Goal: Task Accomplishment & Management: Use online tool/utility

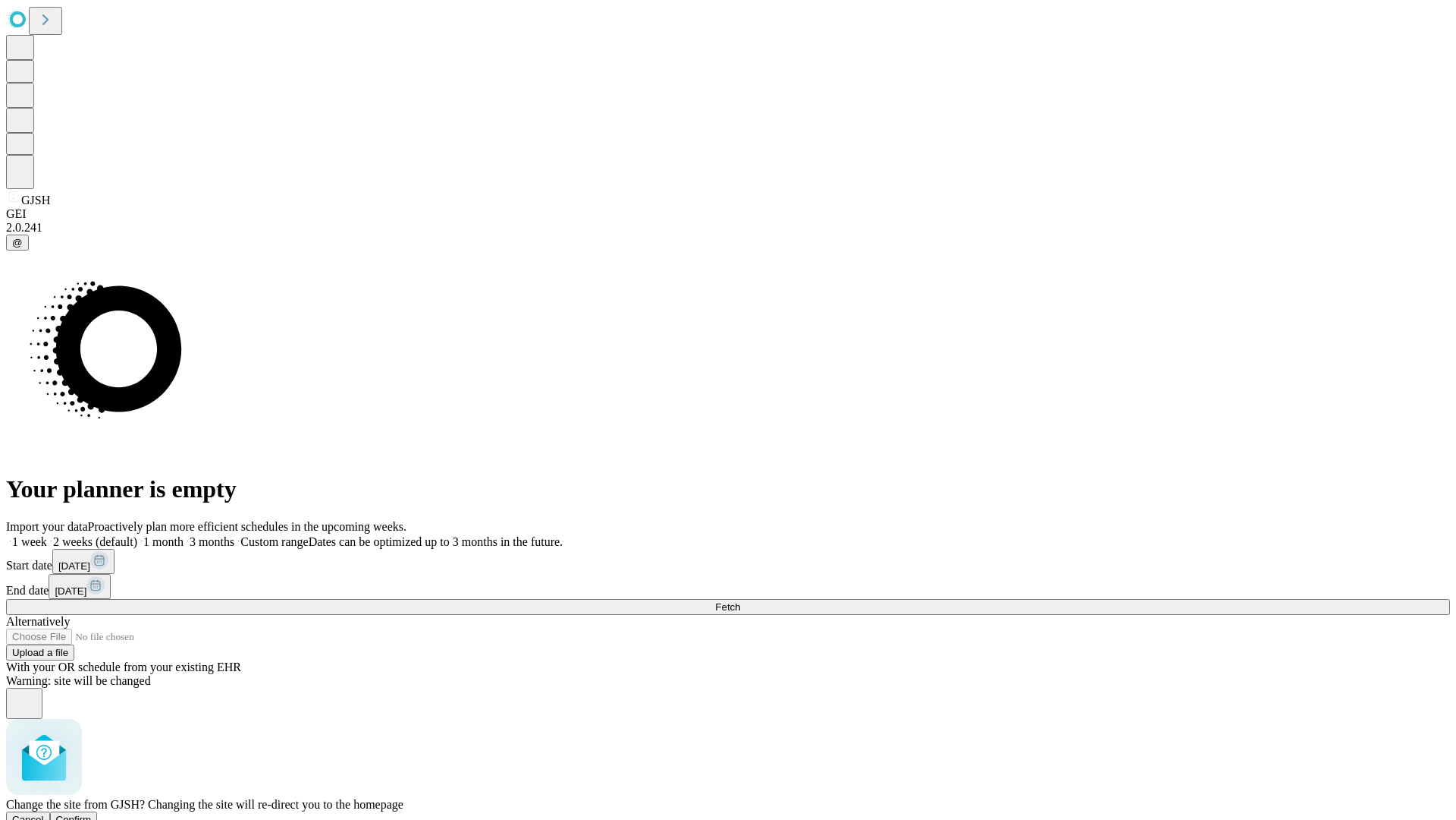
click at [92, 814] on span "Confirm" at bounding box center [74, 819] width 35 height 11
click at [47, 535] on label "1 week" at bounding box center [26, 541] width 41 height 13
click at [740, 601] on span "Fetch" at bounding box center [728, 606] width 25 height 11
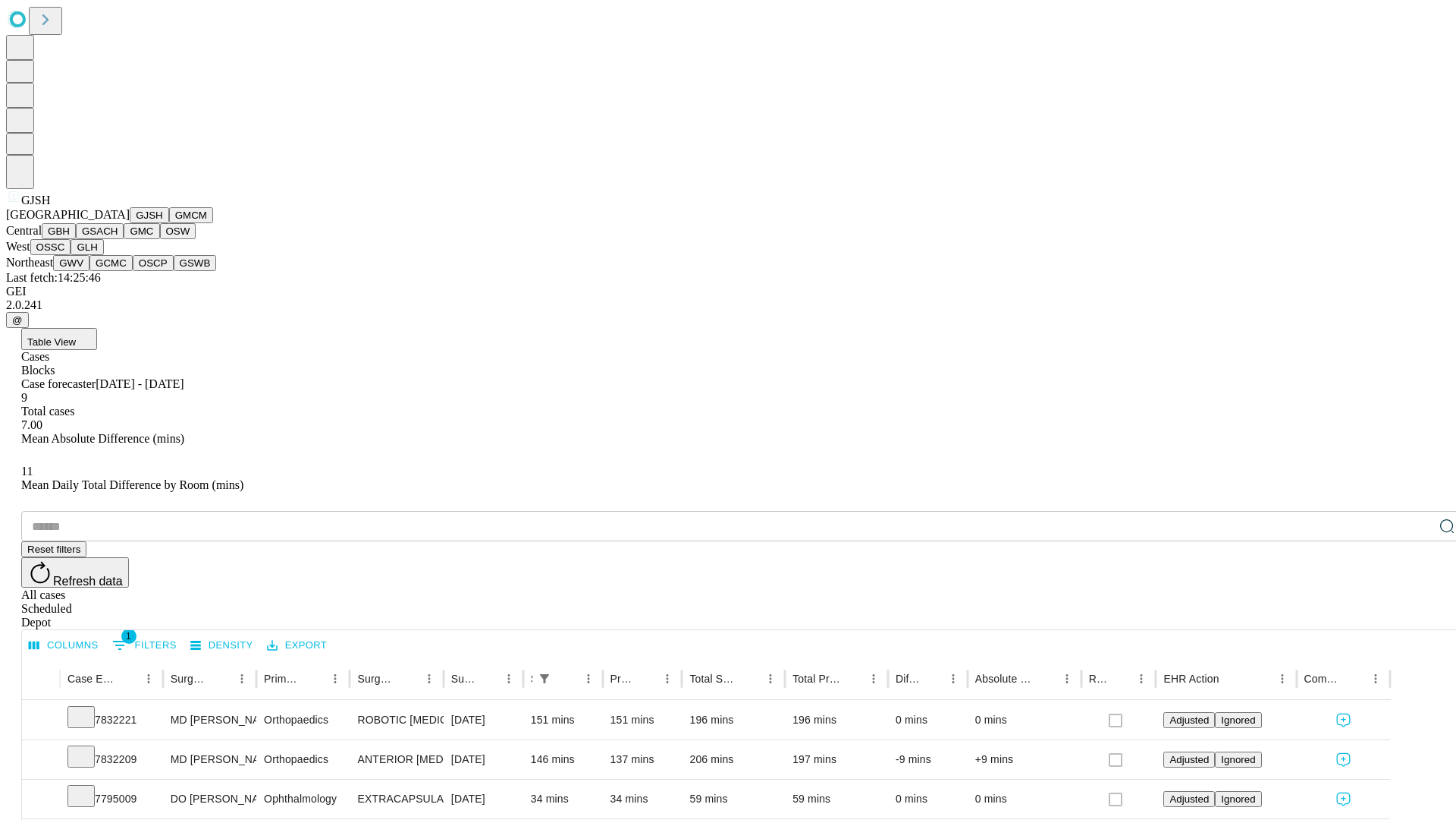
click at [169, 223] on button "GMCM" at bounding box center [191, 215] width 44 height 16
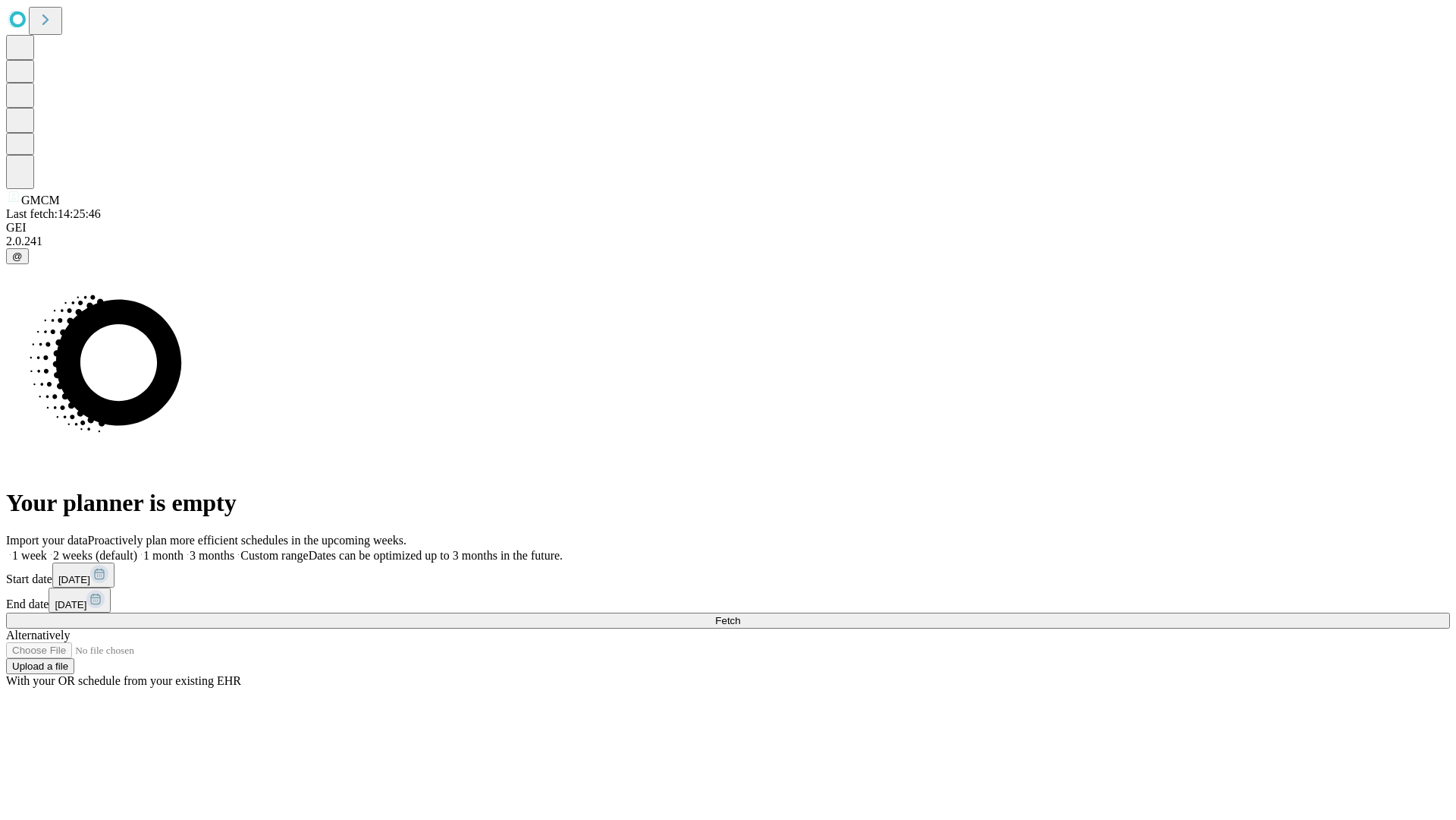
click at [47, 549] on label "1 week" at bounding box center [26, 555] width 41 height 13
click at [740, 615] on span "Fetch" at bounding box center [728, 620] width 25 height 11
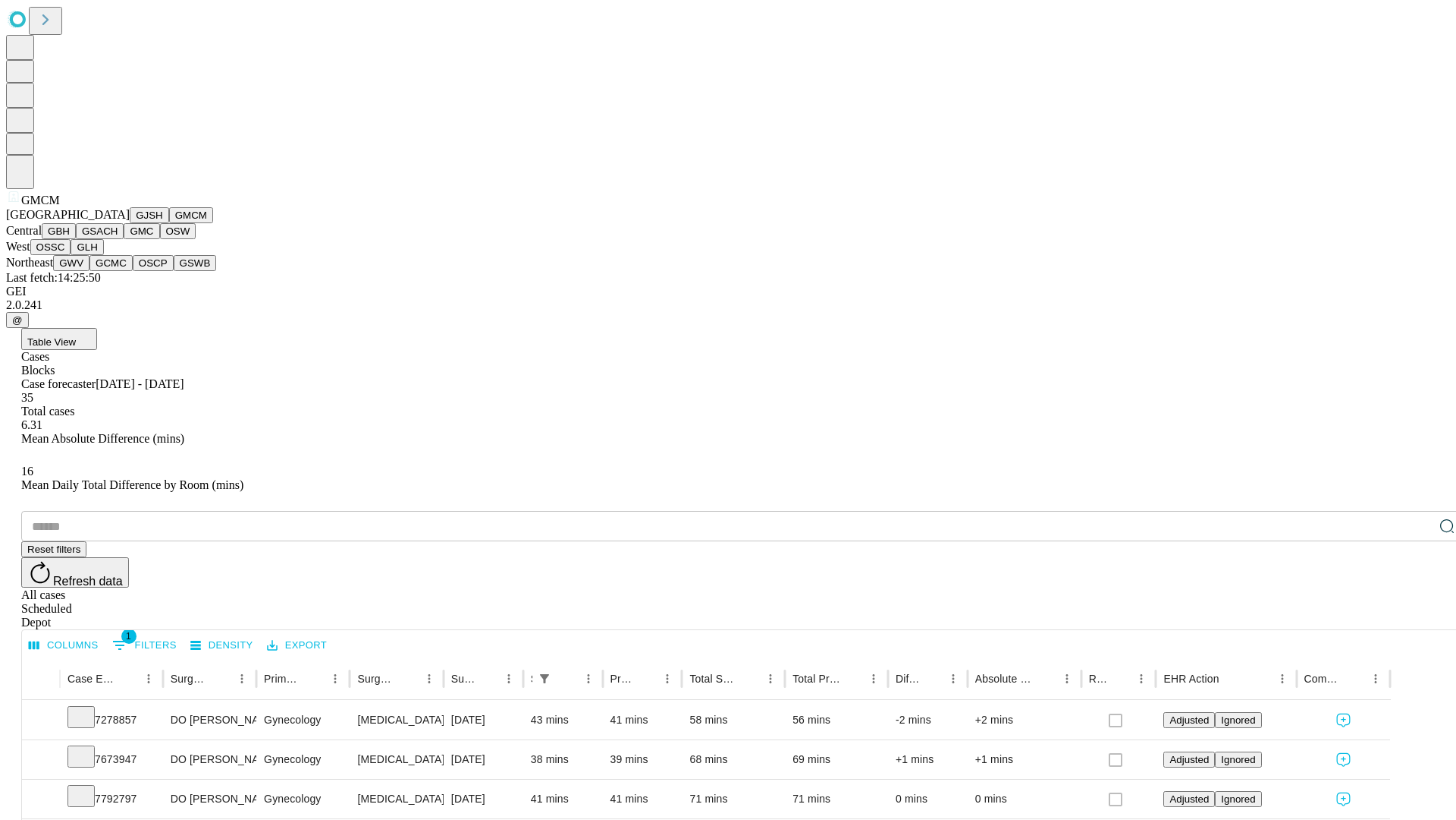
click at [76, 239] on button "GBH" at bounding box center [58, 231] width 34 height 16
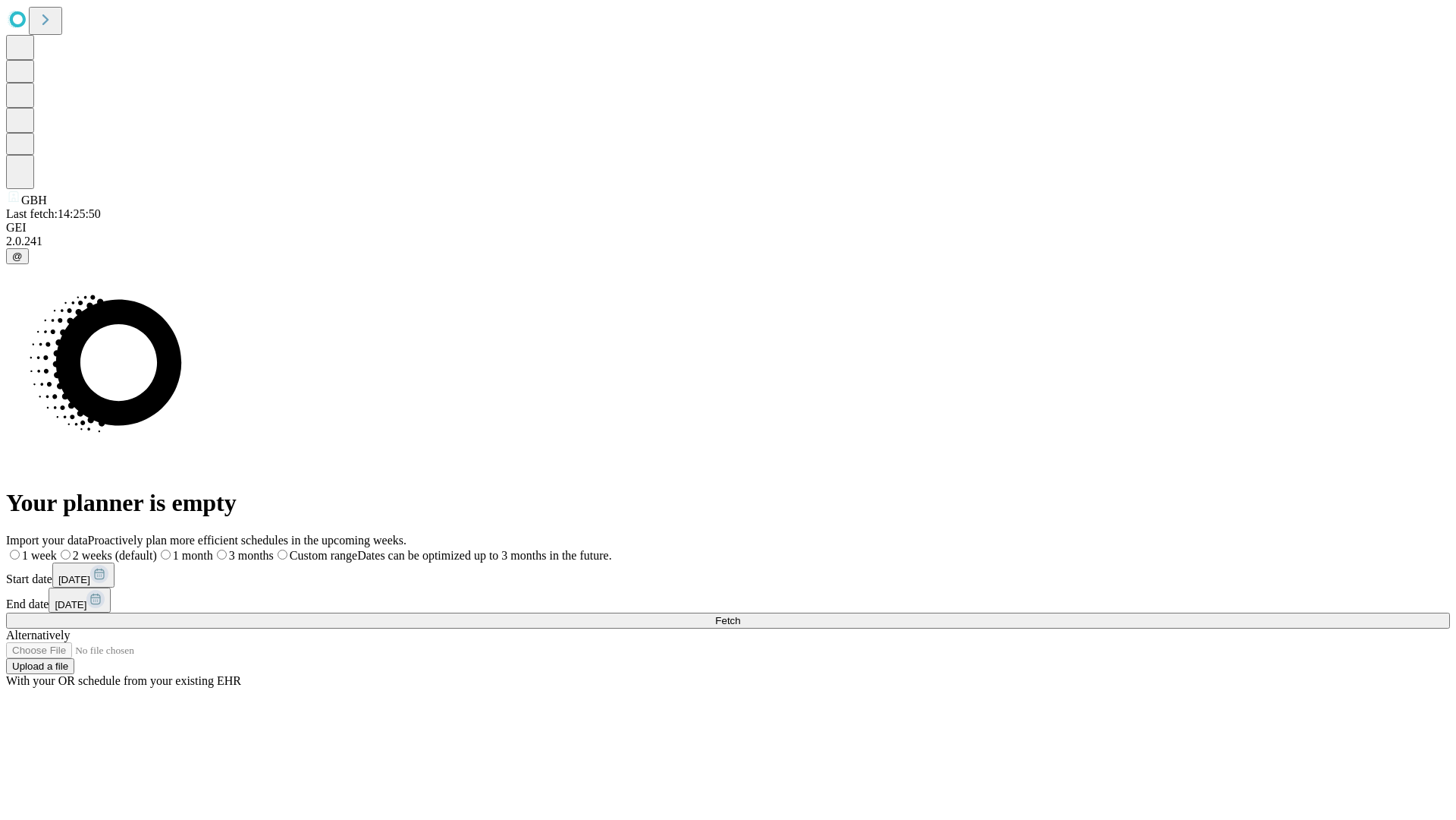
click at [740, 615] on span "Fetch" at bounding box center [728, 620] width 25 height 11
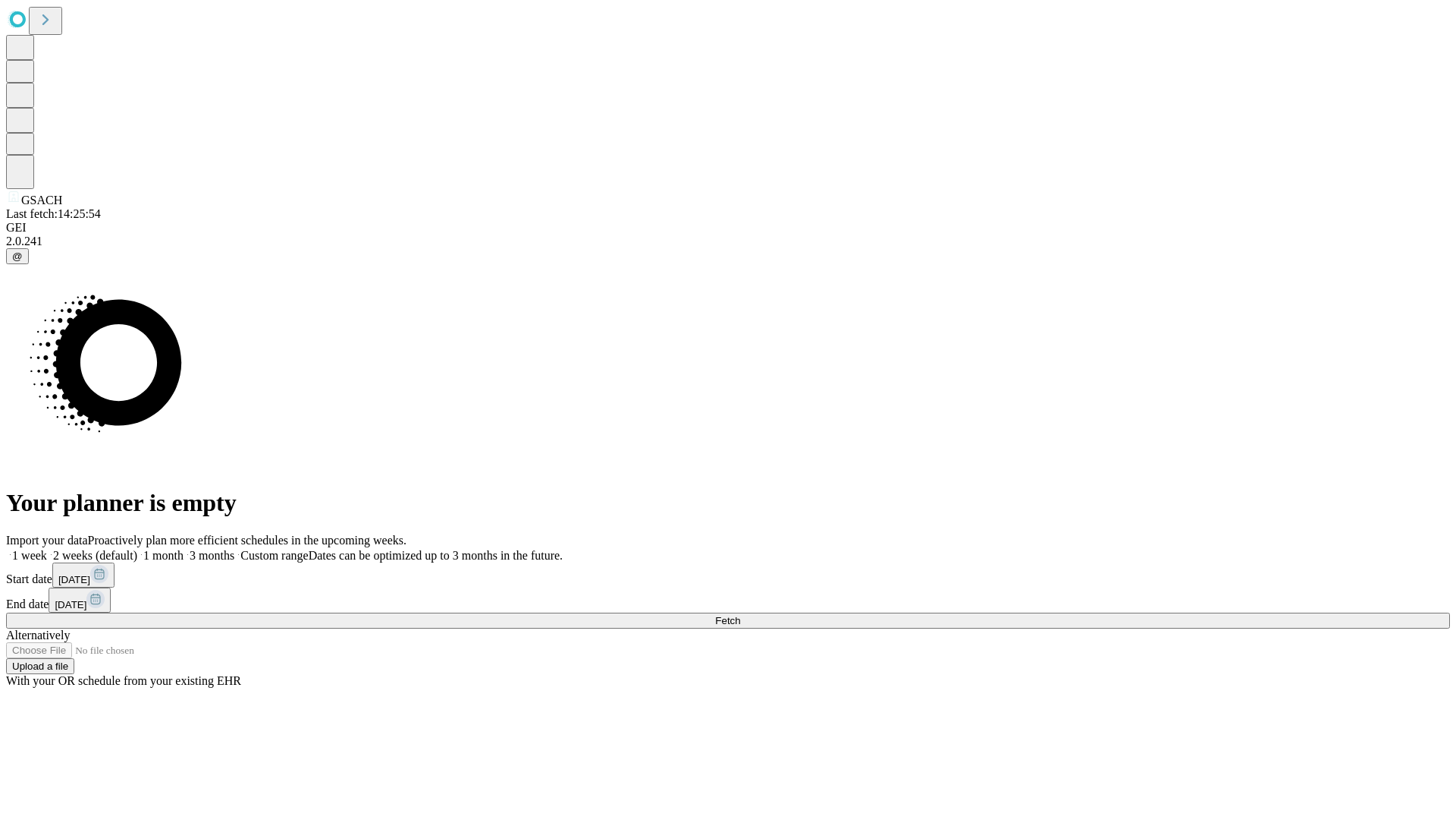
click at [47, 549] on label "1 week" at bounding box center [26, 555] width 41 height 13
click at [740, 615] on span "Fetch" at bounding box center [728, 620] width 25 height 11
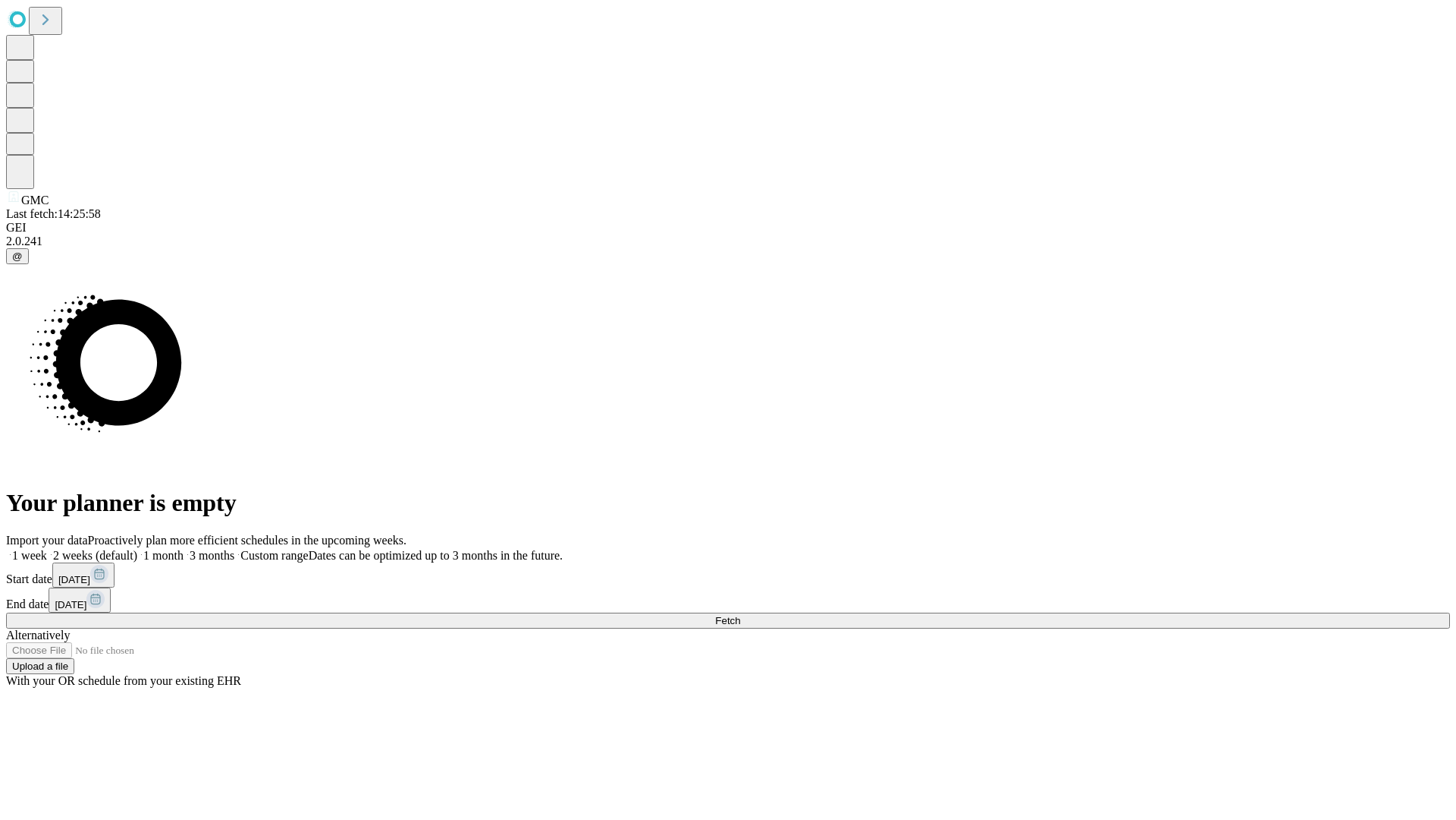
click at [47, 549] on label "1 week" at bounding box center [26, 555] width 41 height 13
click at [740, 615] on span "Fetch" at bounding box center [728, 620] width 25 height 11
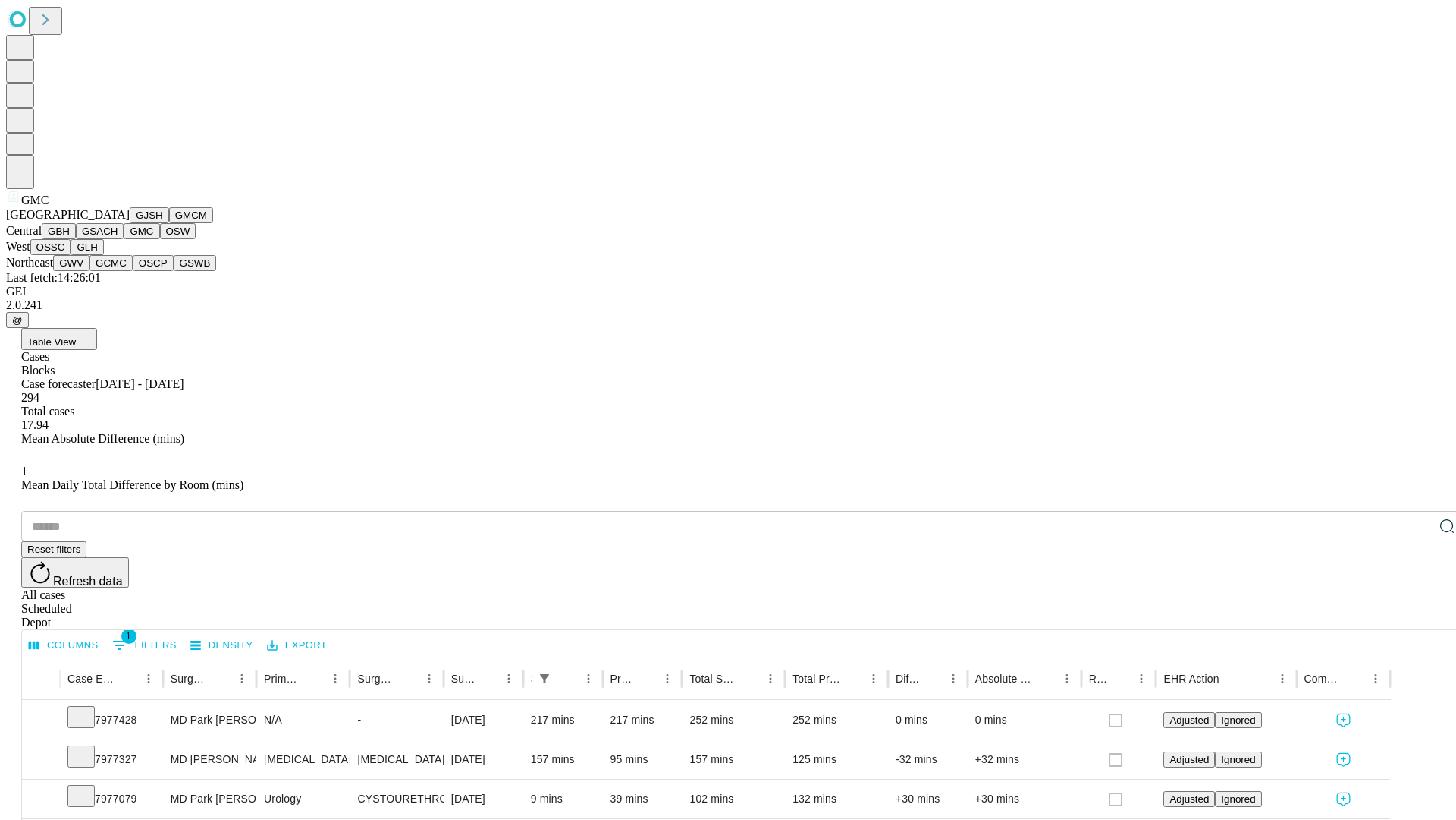
click at [160, 239] on button "OSW" at bounding box center [178, 231] width 36 height 16
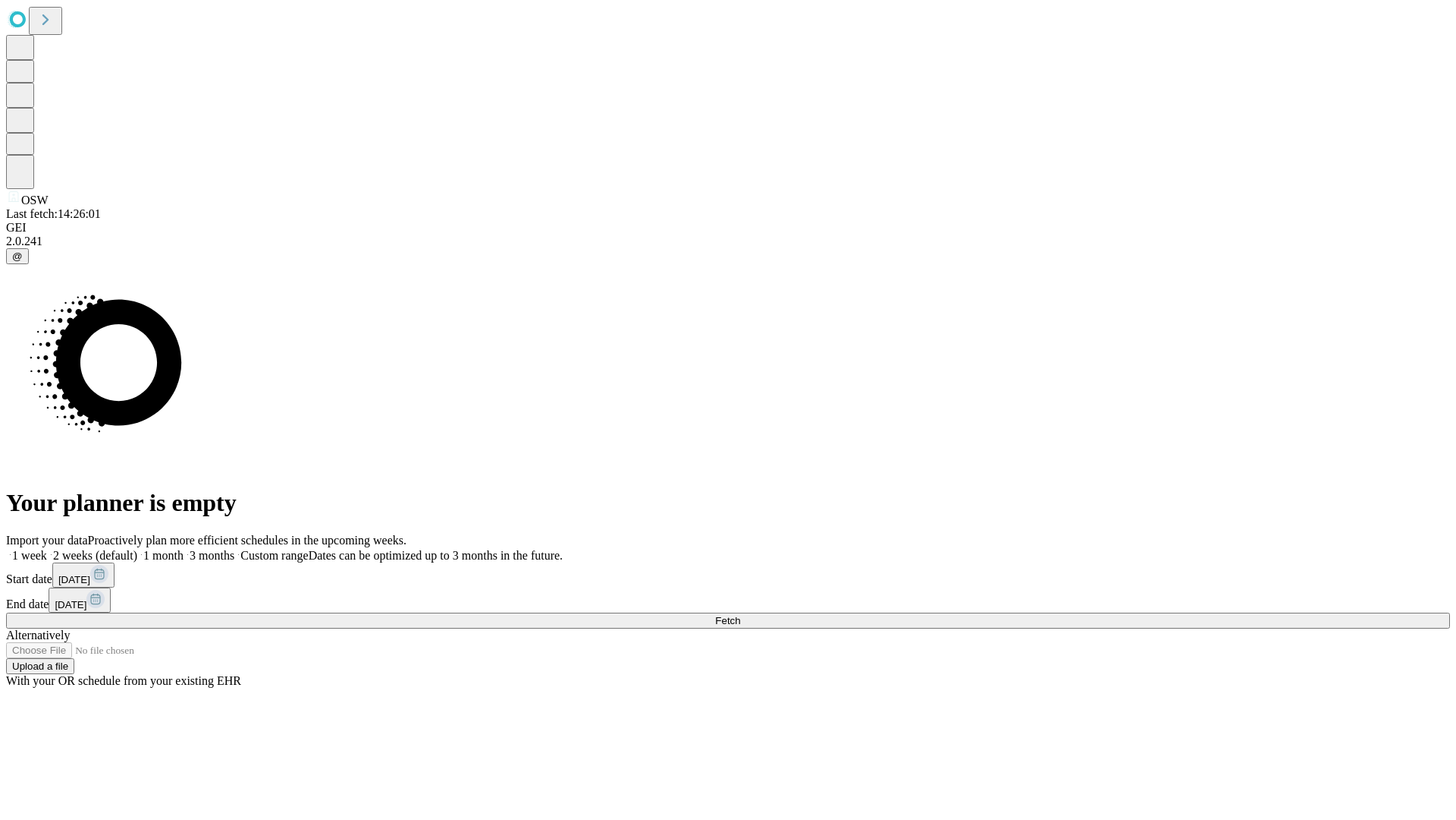
click at [740, 615] on span "Fetch" at bounding box center [728, 620] width 25 height 11
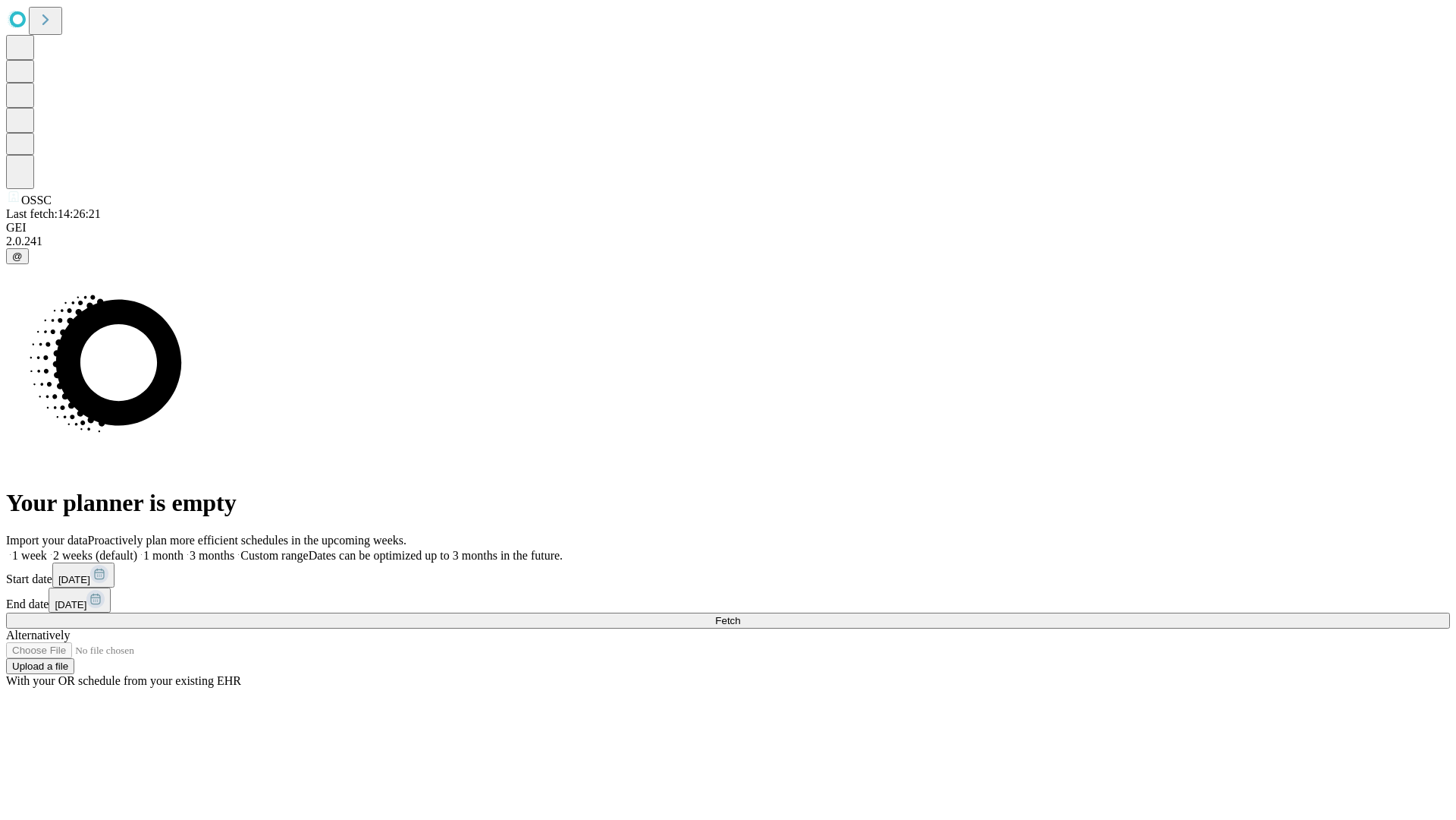
click at [47, 549] on label "1 week" at bounding box center [26, 555] width 41 height 13
click at [740, 615] on span "Fetch" at bounding box center [728, 620] width 25 height 11
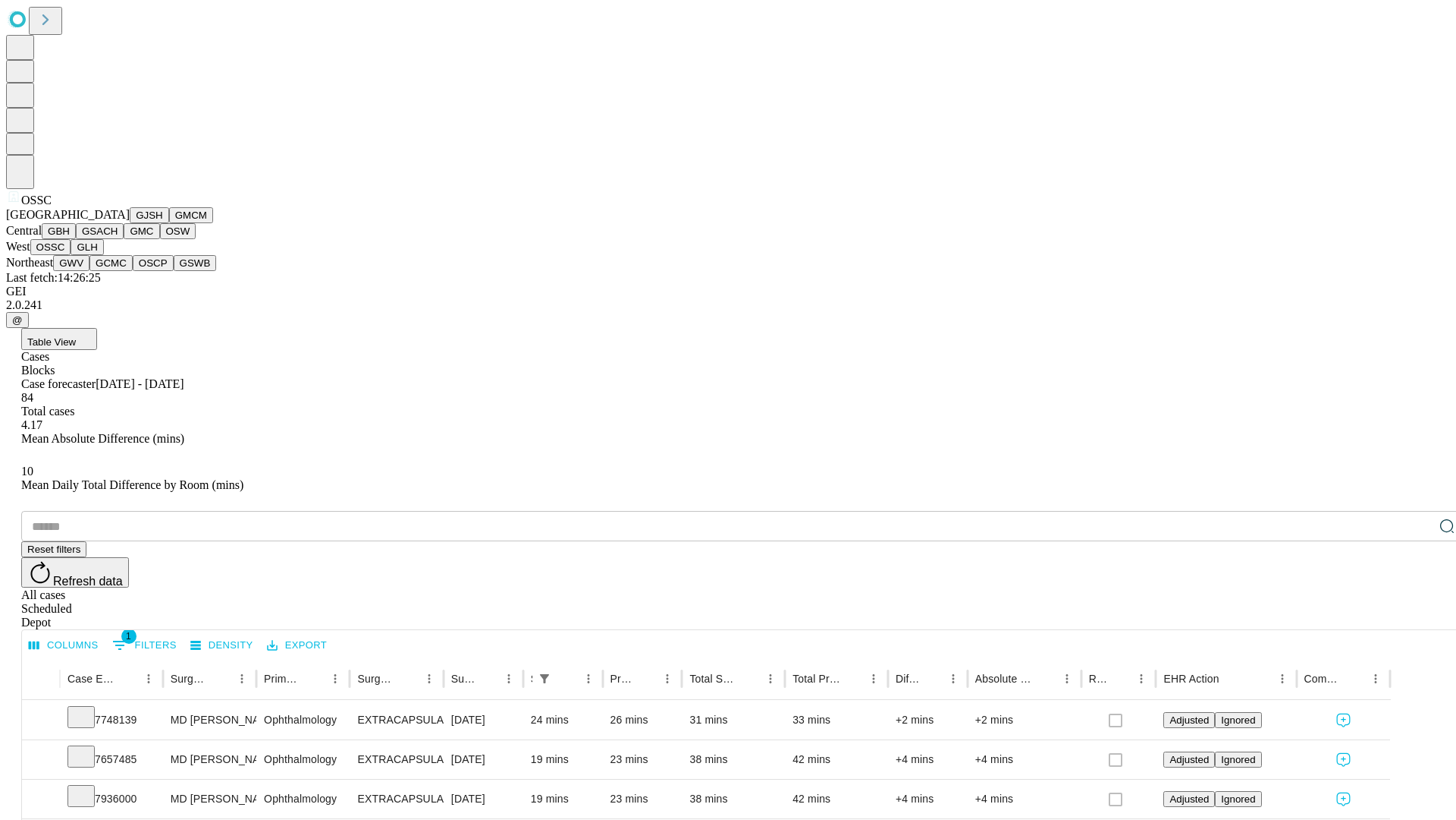
click at [103, 255] on button "GLH" at bounding box center [86, 247] width 33 height 16
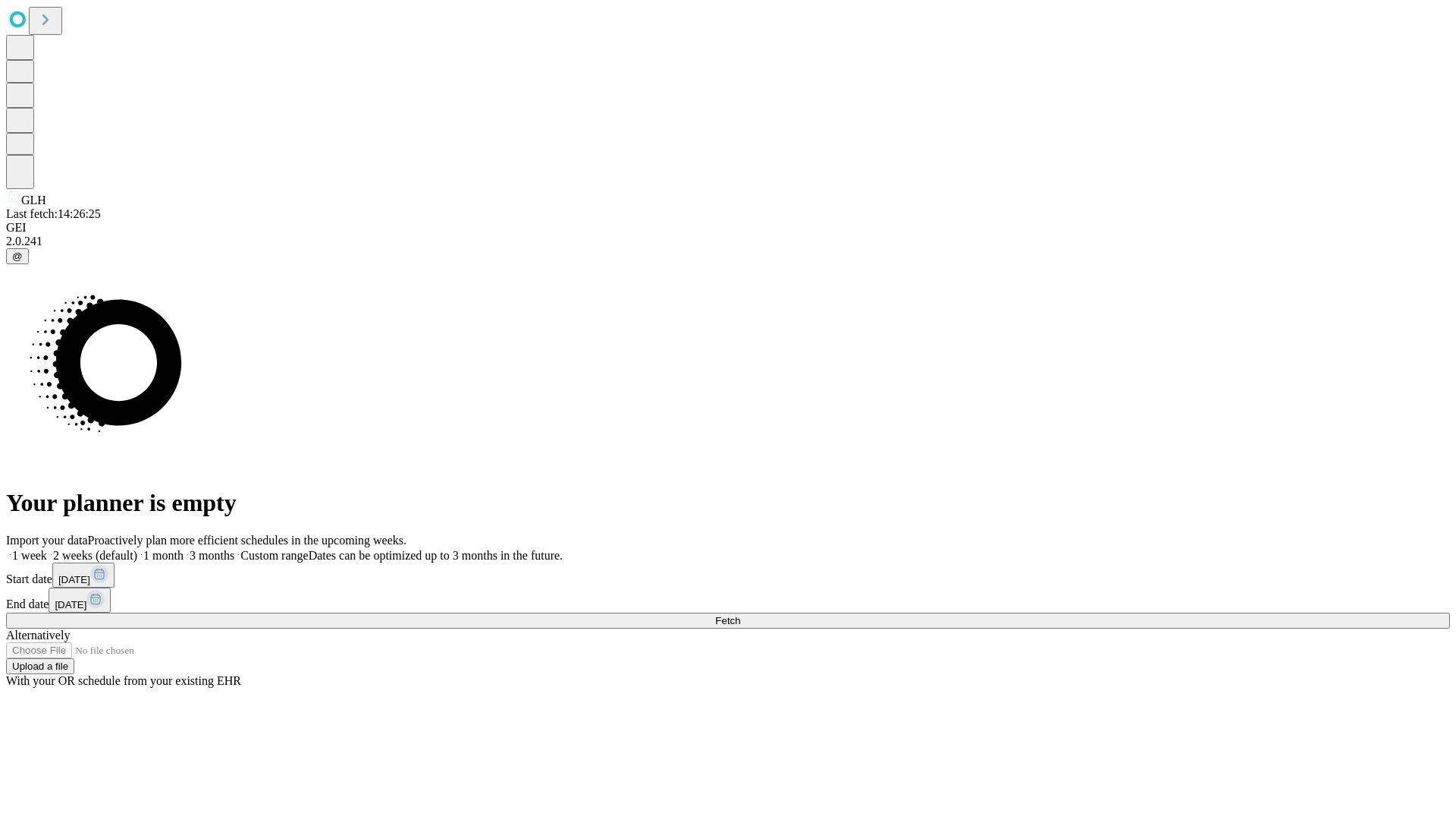
click at [740, 615] on span "Fetch" at bounding box center [728, 620] width 25 height 11
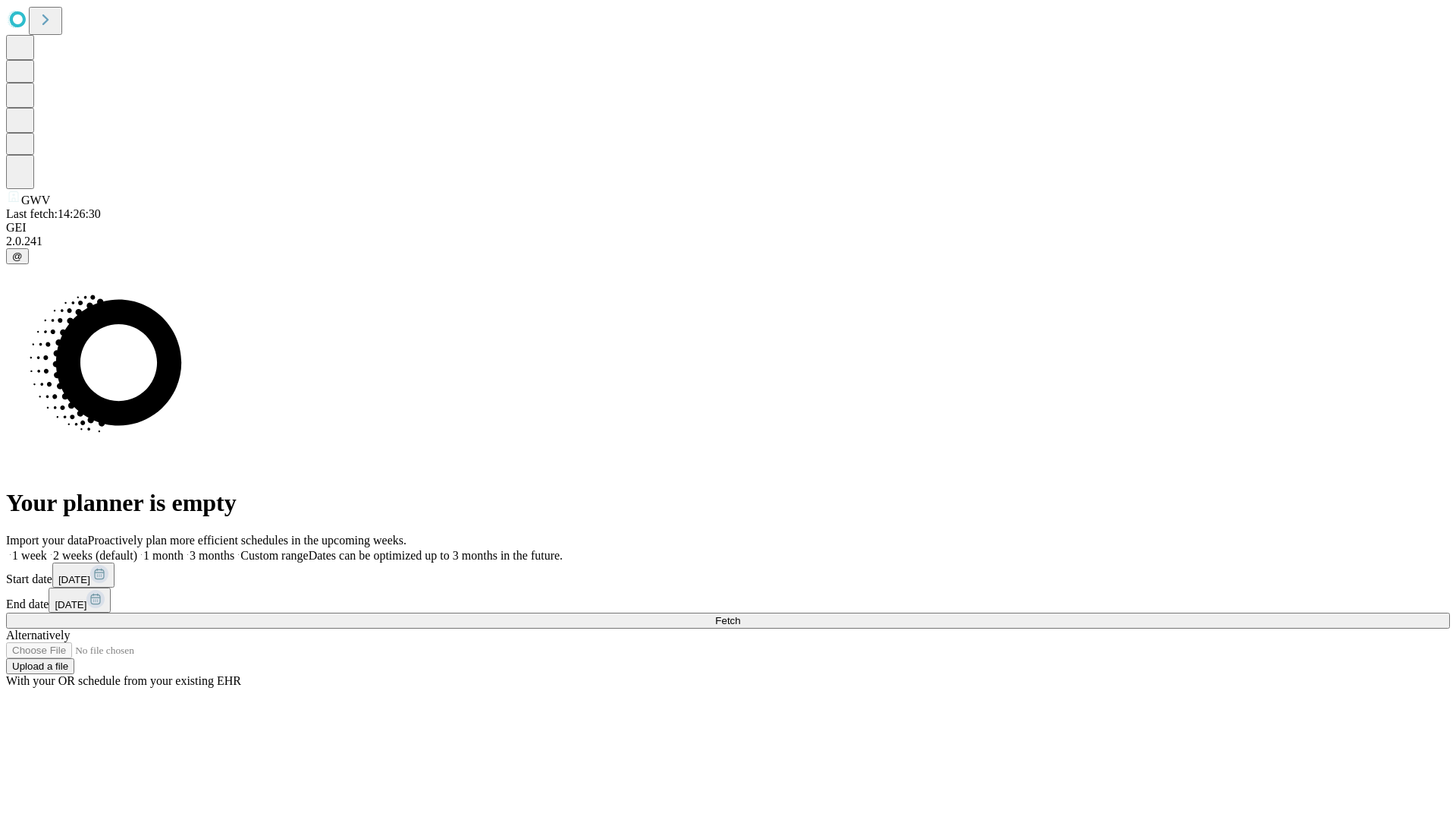
click at [47, 549] on label "1 week" at bounding box center [26, 555] width 41 height 13
click at [740, 615] on span "Fetch" at bounding box center [728, 620] width 25 height 11
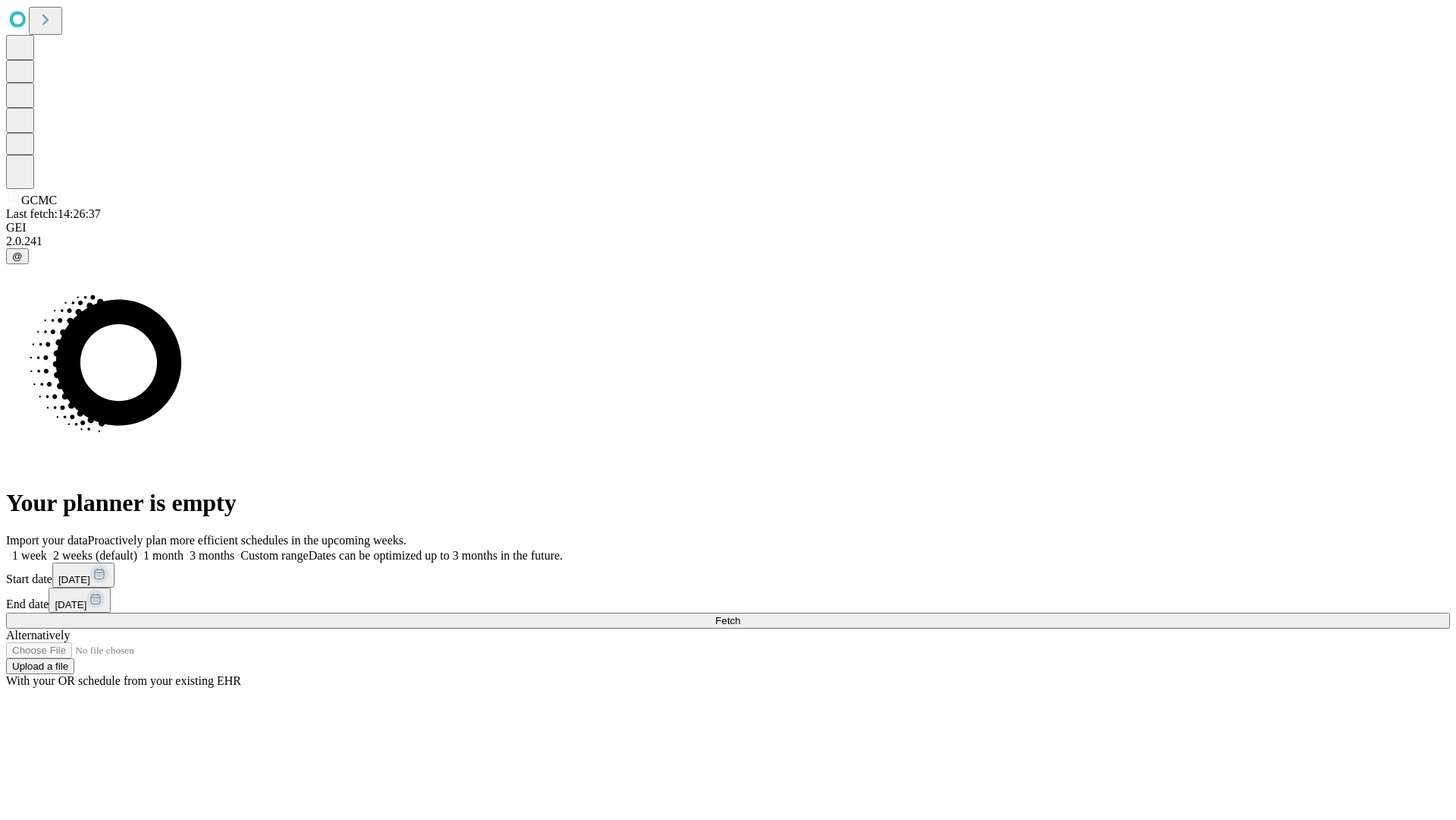
click at [47, 549] on label "1 week" at bounding box center [26, 555] width 41 height 13
click at [740, 615] on span "Fetch" at bounding box center [728, 620] width 25 height 11
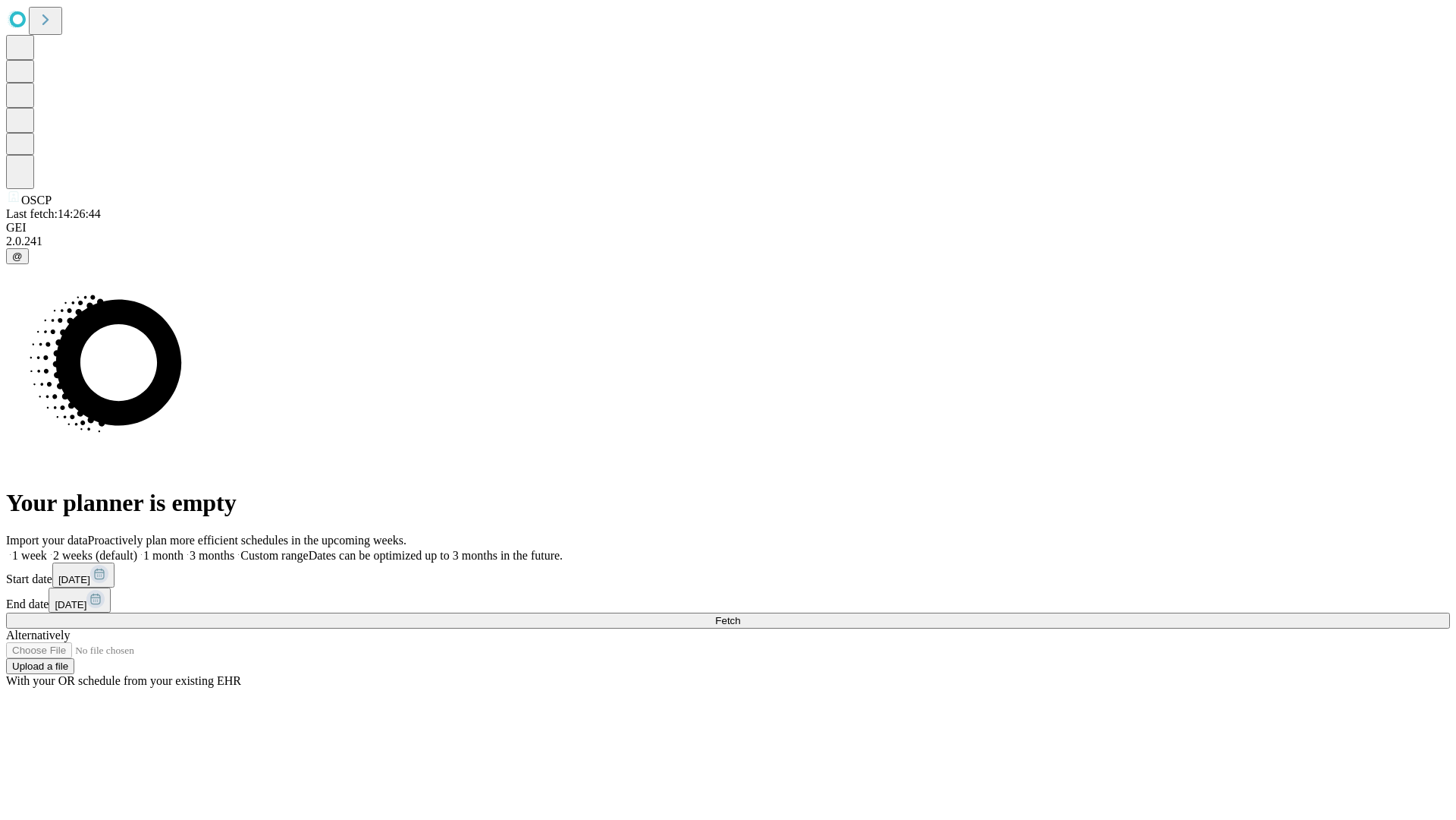
click at [47, 549] on label "1 week" at bounding box center [26, 555] width 41 height 13
click at [740, 615] on span "Fetch" at bounding box center [728, 620] width 25 height 11
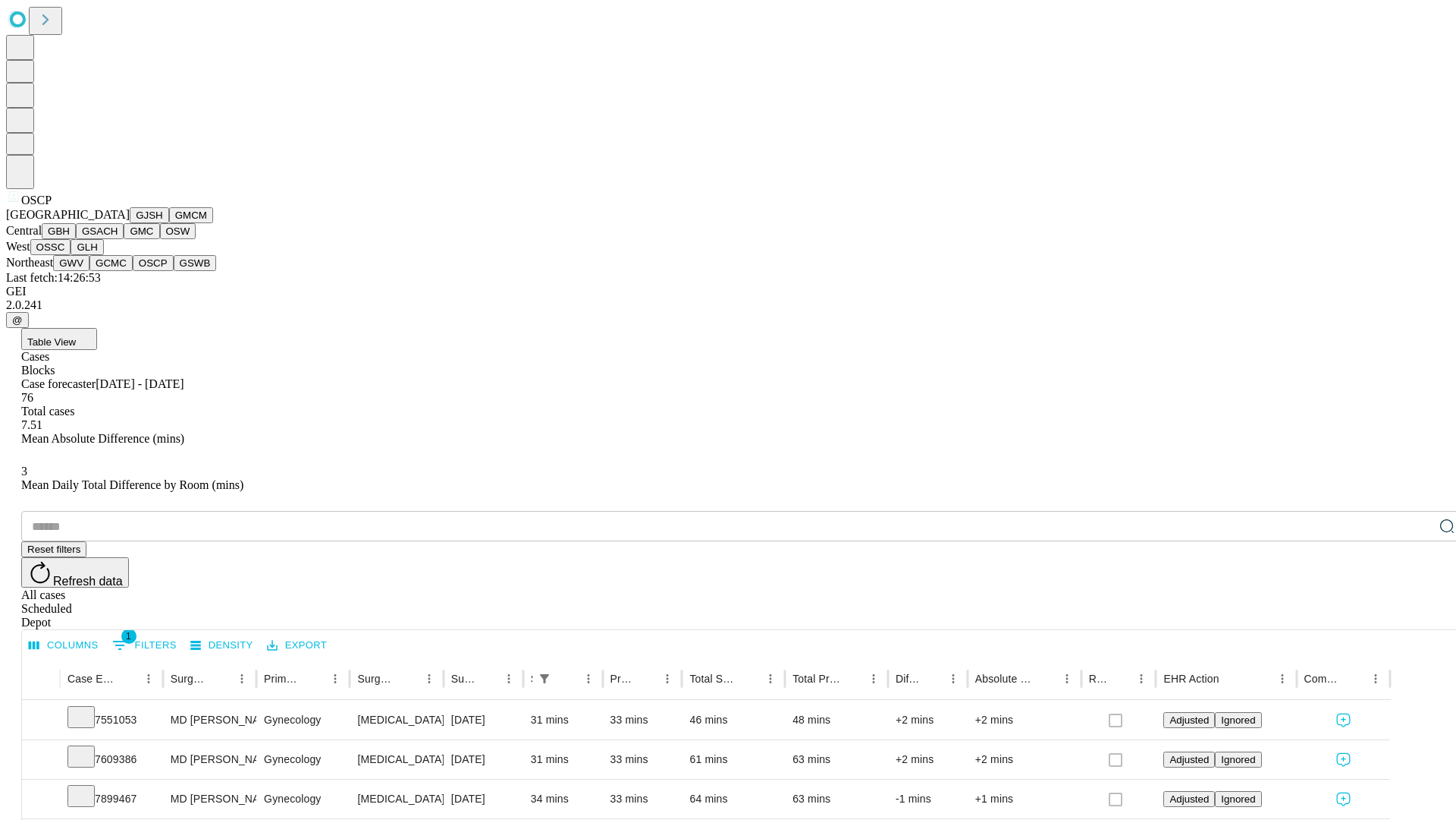
click at [173, 271] on button "GSWB" at bounding box center [195, 263] width 43 height 16
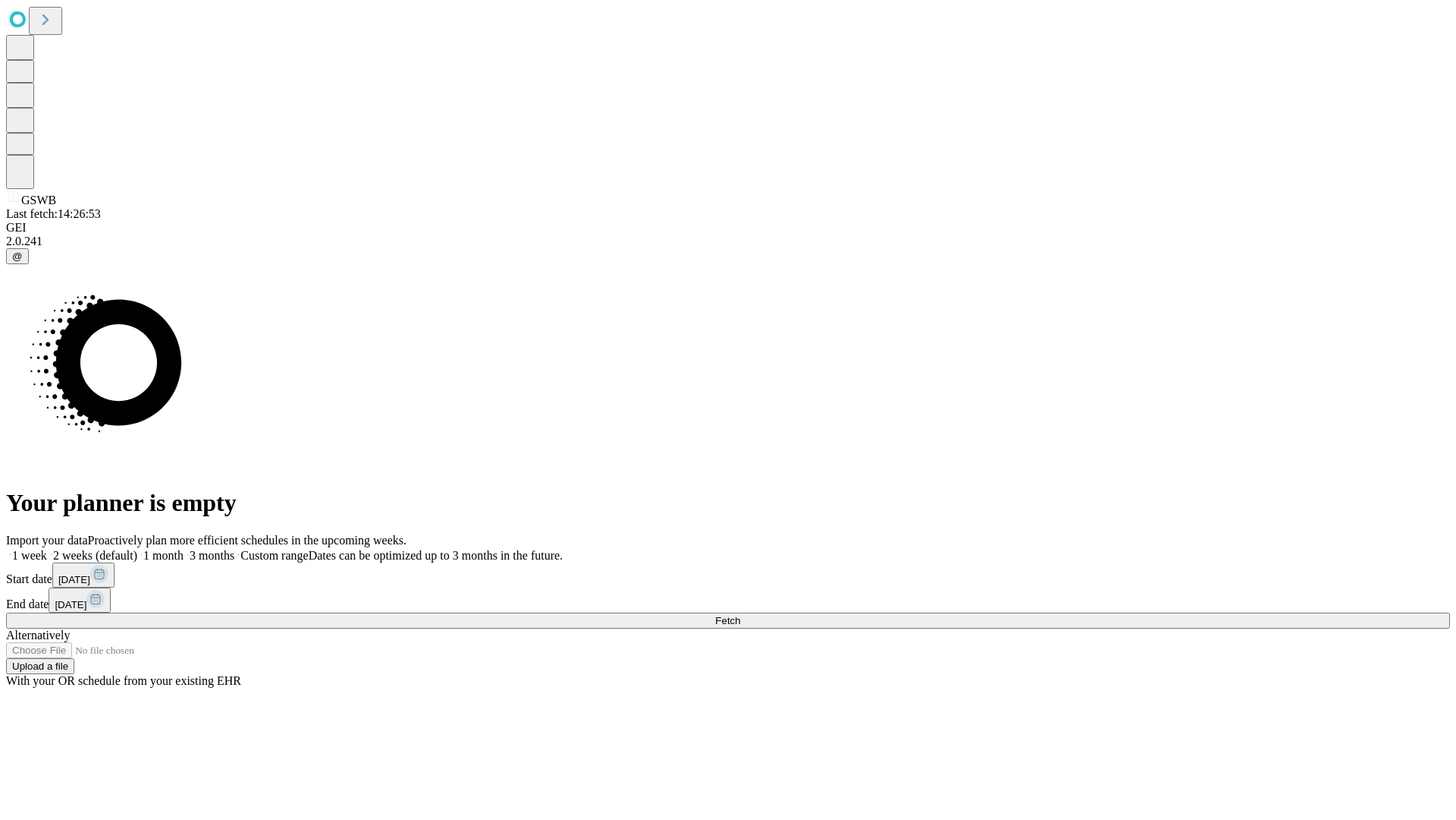
click at [47, 549] on label "1 week" at bounding box center [26, 555] width 41 height 13
click at [740, 615] on span "Fetch" at bounding box center [728, 620] width 25 height 11
